Goal: Information Seeking & Learning: Learn about a topic

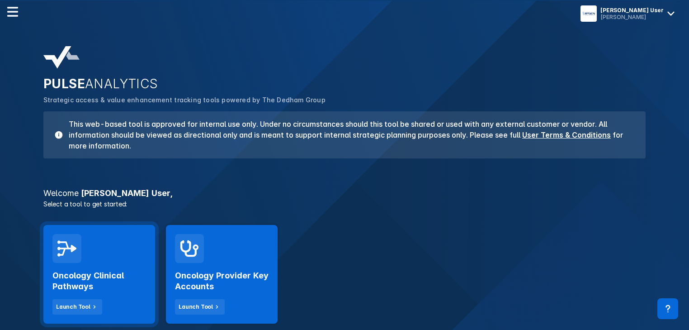
click at [105, 280] on h2 "Oncology Clinical Pathways" at bounding box center [99, 281] width 94 height 22
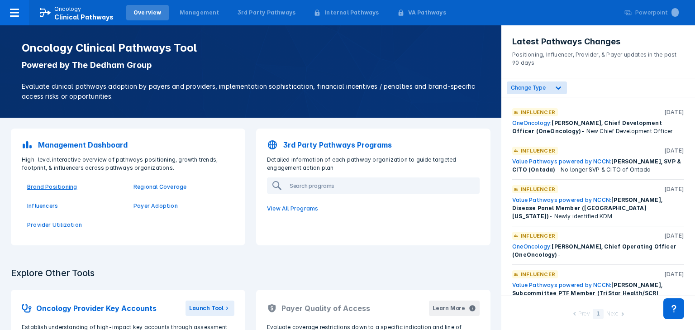
click at [60, 186] on p "Brand Positioning" at bounding box center [74, 187] width 95 height 8
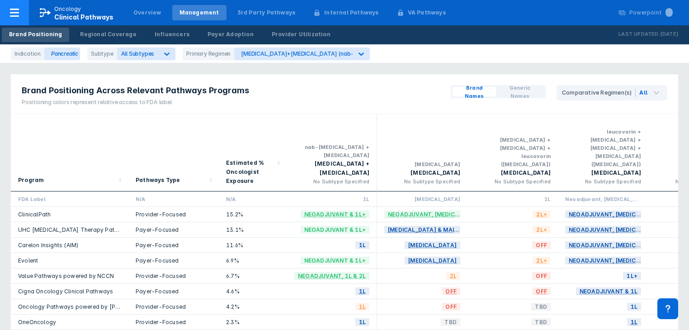
click at [14, 18] on icon at bounding box center [14, 12] width 11 height 11
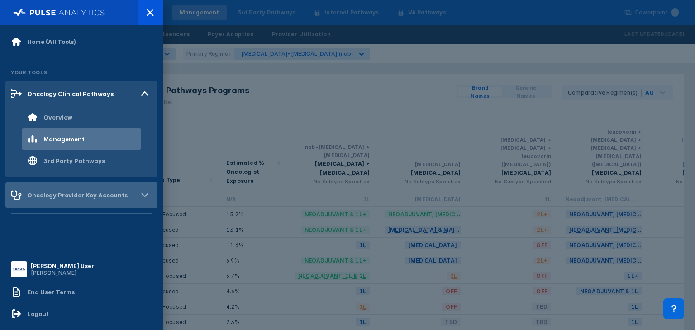
click at [63, 195] on div "Oncology Provider Key Accounts" at bounding box center [77, 194] width 100 height 7
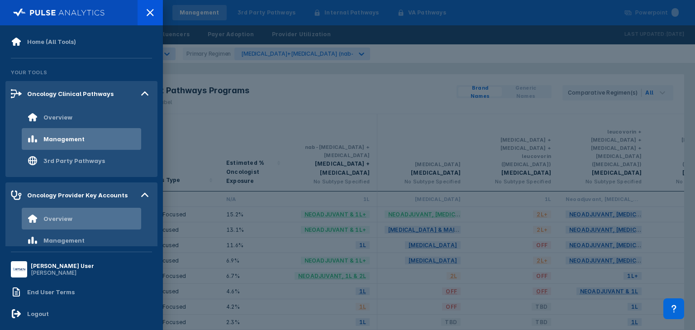
click at [62, 218] on div "Overview" at bounding box center [57, 218] width 29 height 7
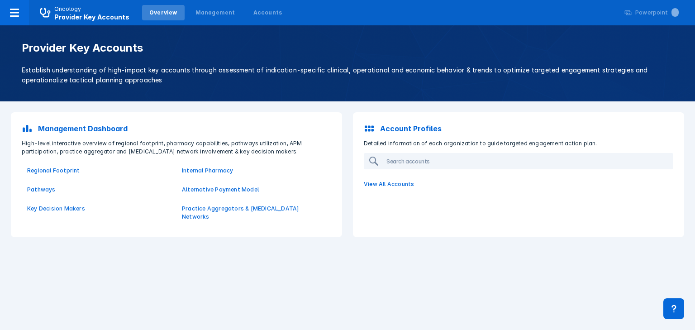
click at [394, 127] on p "Account Profiles" at bounding box center [411, 128] width 62 height 11
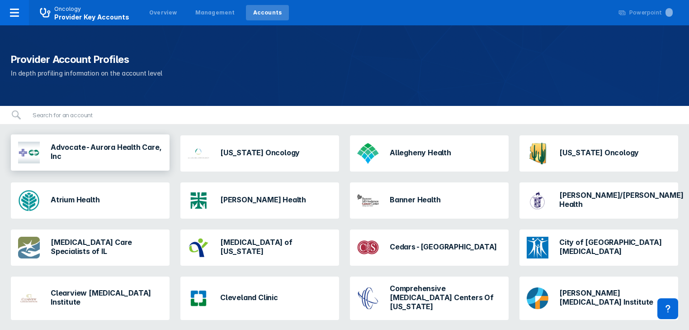
click at [82, 150] on h3 "Advocate-Aurora Health Care, Inc" at bounding box center [107, 151] width 112 height 18
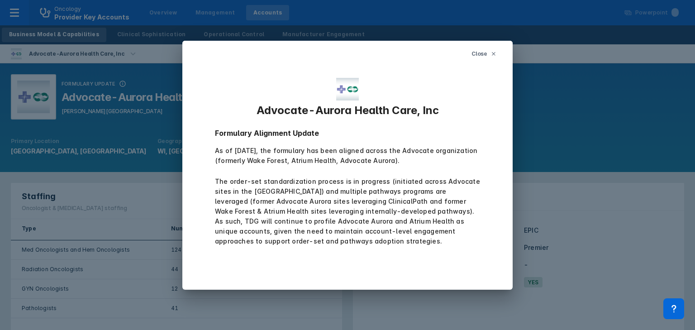
drag, startPoint x: 488, startPoint y: 52, endPoint x: 143, endPoint y: 47, distance: 344.7
click at [488, 52] on button "Close" at bounding box center [484, 53] width 36 height 15
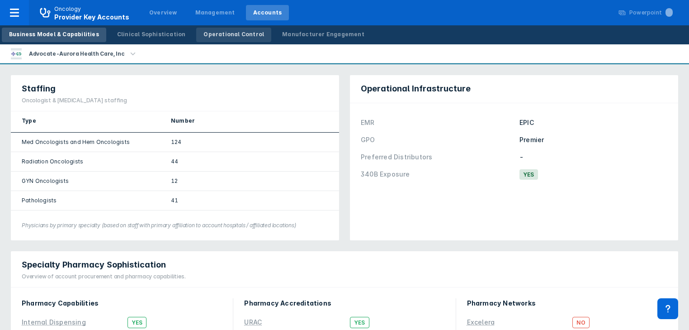
scroll to position [72, 0]
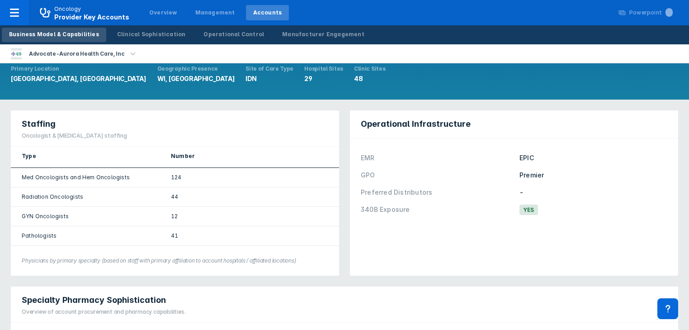
drag, startPoint x: 223, startPoint y: 36, endPoint x: 359, endPoint y: 247, distance: 250.9
click at [223, 35] on div "Operational Control" at bounding box center [234, 34] width 61 height 8
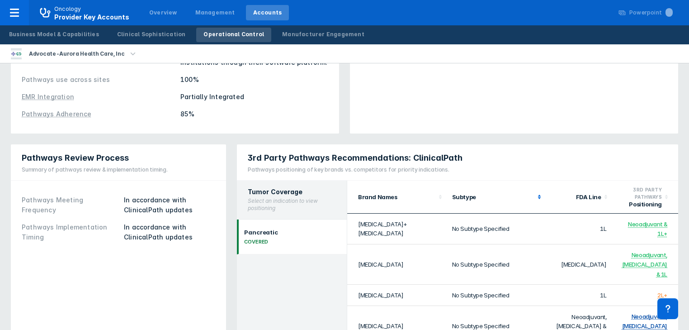
scroll to position [220, 0]
